Goal: Task Accomplishment & Management: Complete application form

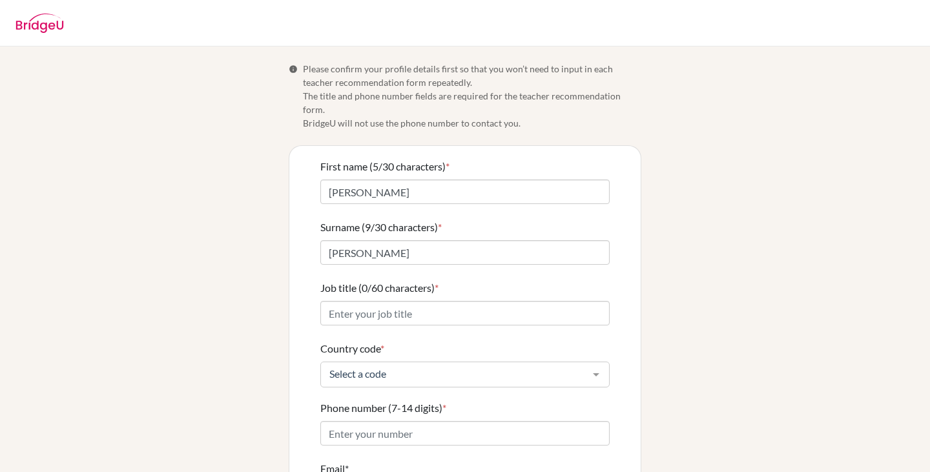
scroll to position [65, 0]
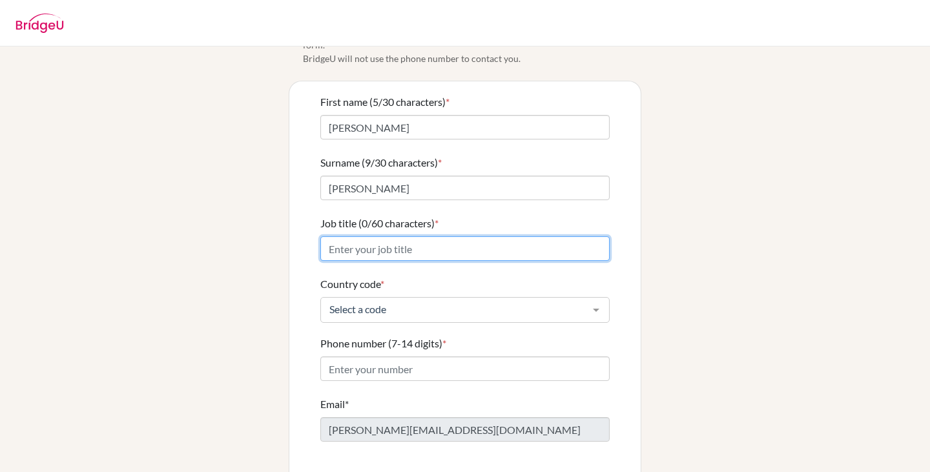
click at [563, 239] on input "Job title (0/60 characters) *" at bounding box center [464, 248] width 289 height 25
type input "DP Business / Economics Teacher"
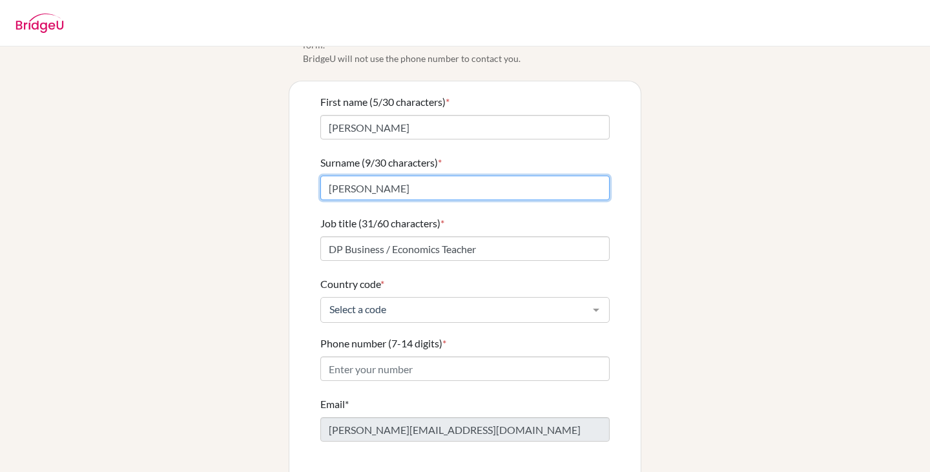
click at [414, 176] on input "[PERSON_NAME]" at bounding box center [464, 188] width 289 height 25
type input "[PERSON_NAME]"
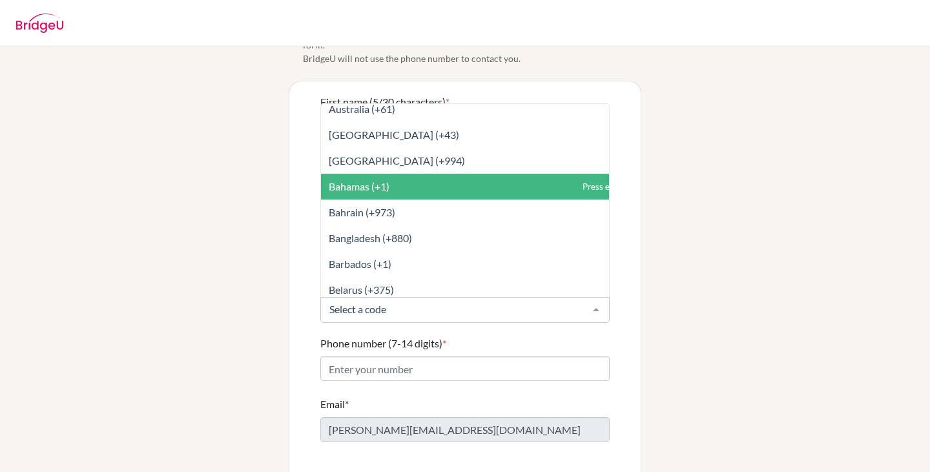
scroll to position [387, 0]
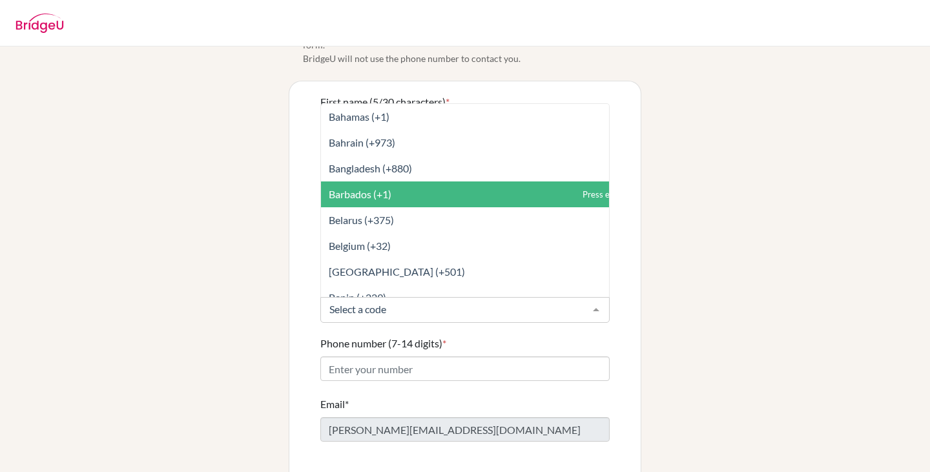
type input "m"
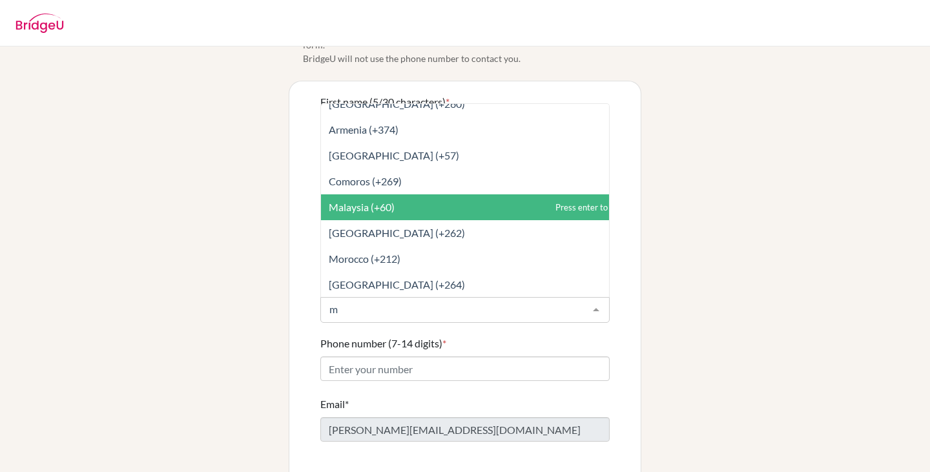
scroll to position [581, 0]
click at [476, 194] on span "Malaysia (+60)" at bounding box center [480, 207] width 318 height 26
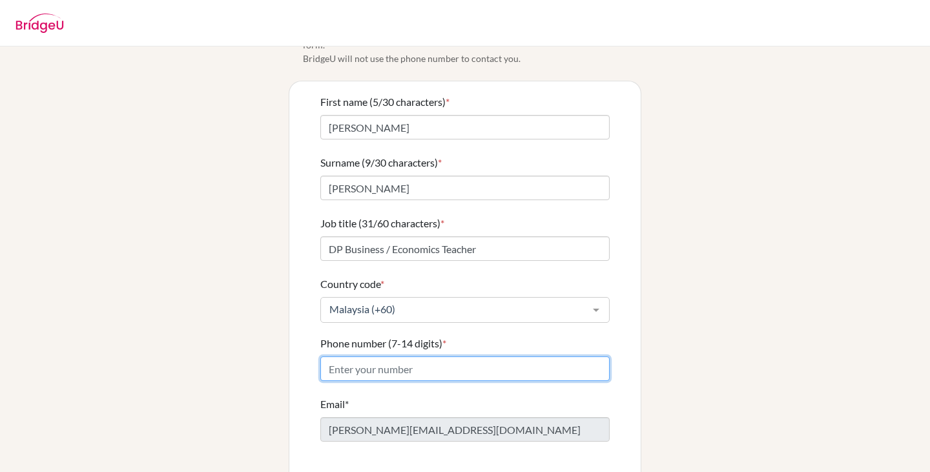
click at [512, 356] on input "Phone number (7-14 digits) *" at bounding box center [464, 368] width 289 height 25
type input "0182938939"
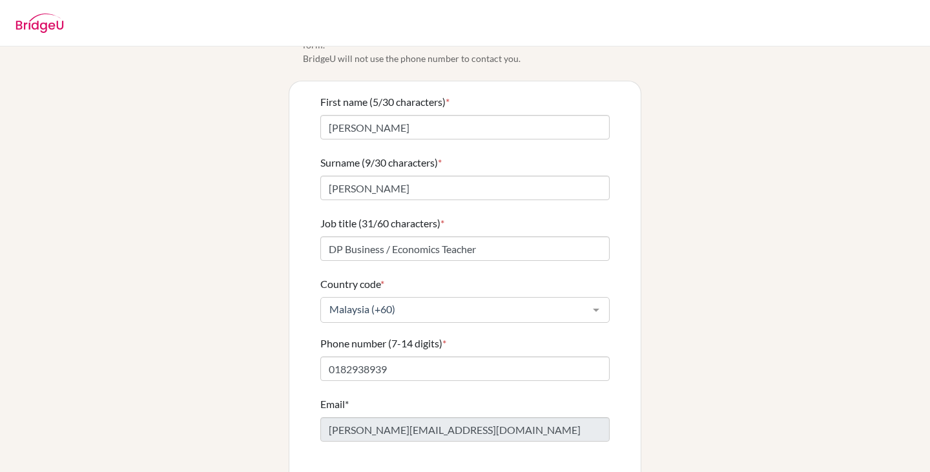
click at [822, 305] on div "Info Please confirm your profile details first so that you won’t need to input …" at bounding box center [465, 253] width 736 height 513
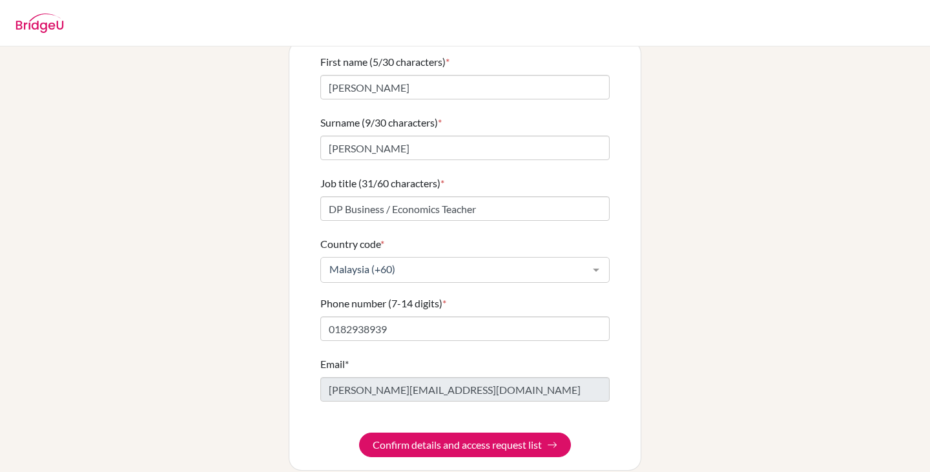
scroll to position [105, 0]
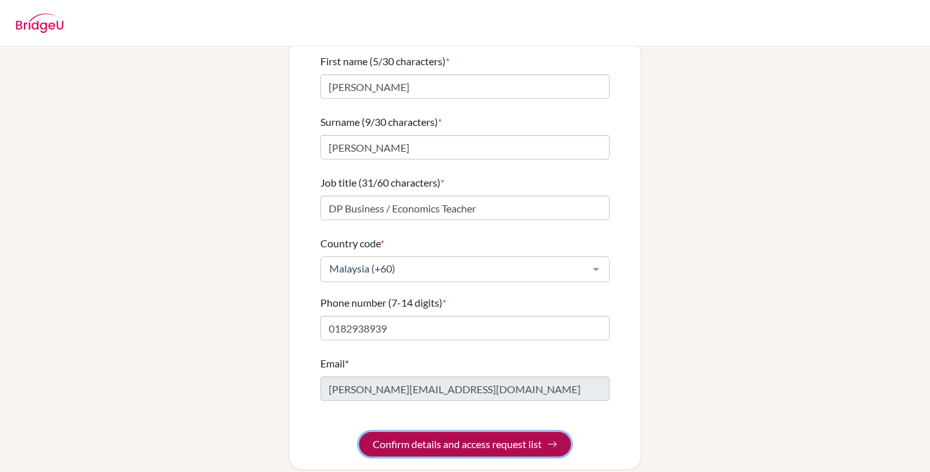
click at [522, 432] on button "Confirm details and access request list" at bounding box center [465, 444] width 212 height 25
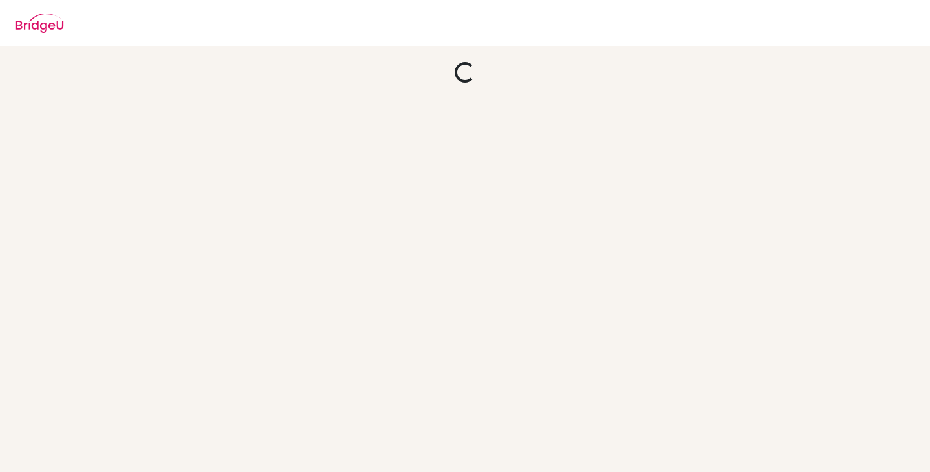
scroll to position [0, 0]
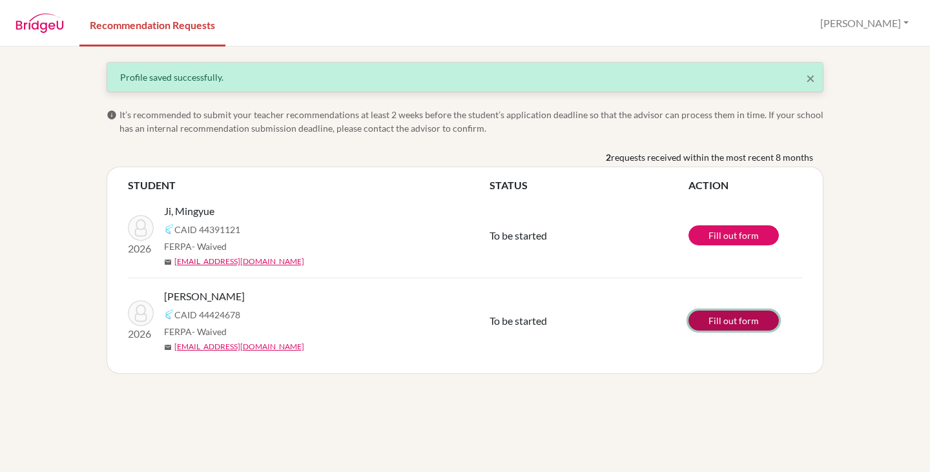
click at [733, 321] on link "Fill out form" at bounding box center [733, 320] width 90 height 20
